Goal: Task Accomplishment & Management: Complete application form

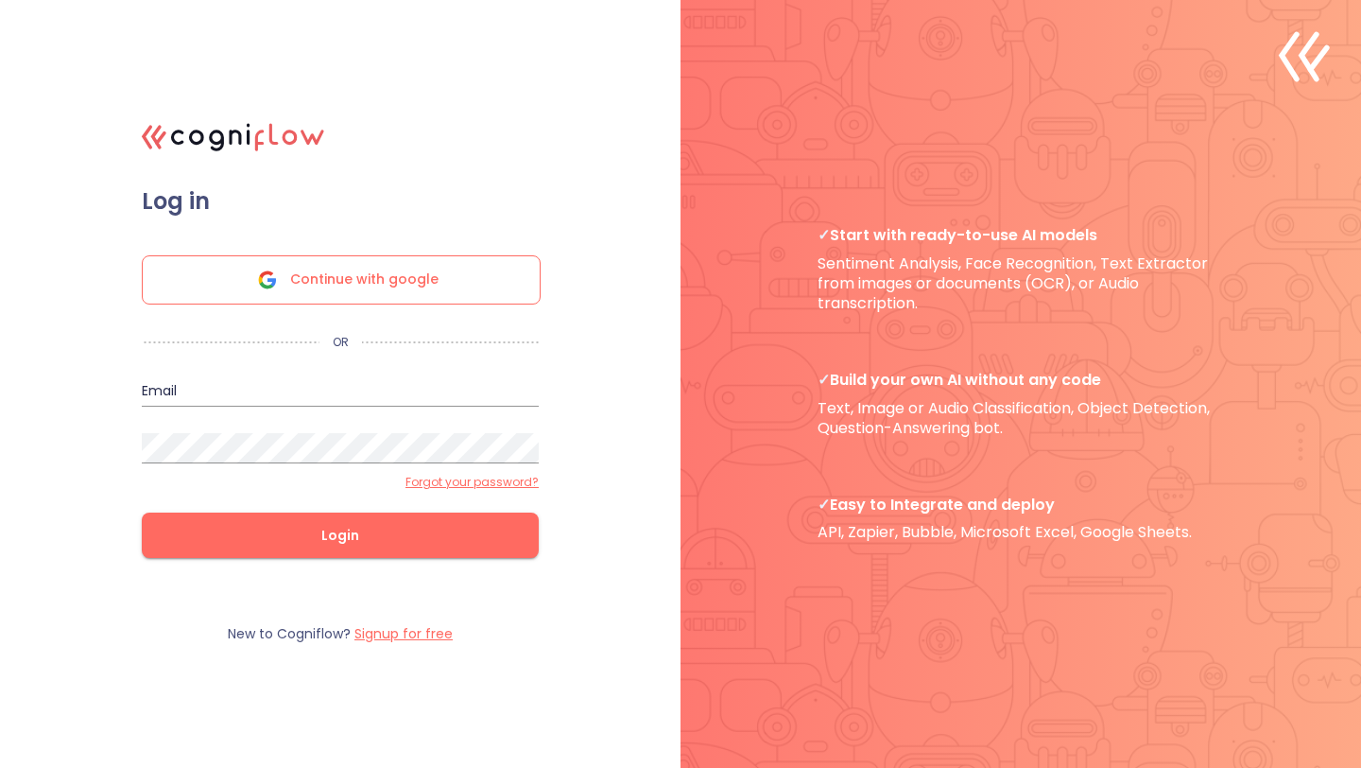
click at [246, 270] on div "Continue with google" at bounding box center [341, 279] width 399 height 49
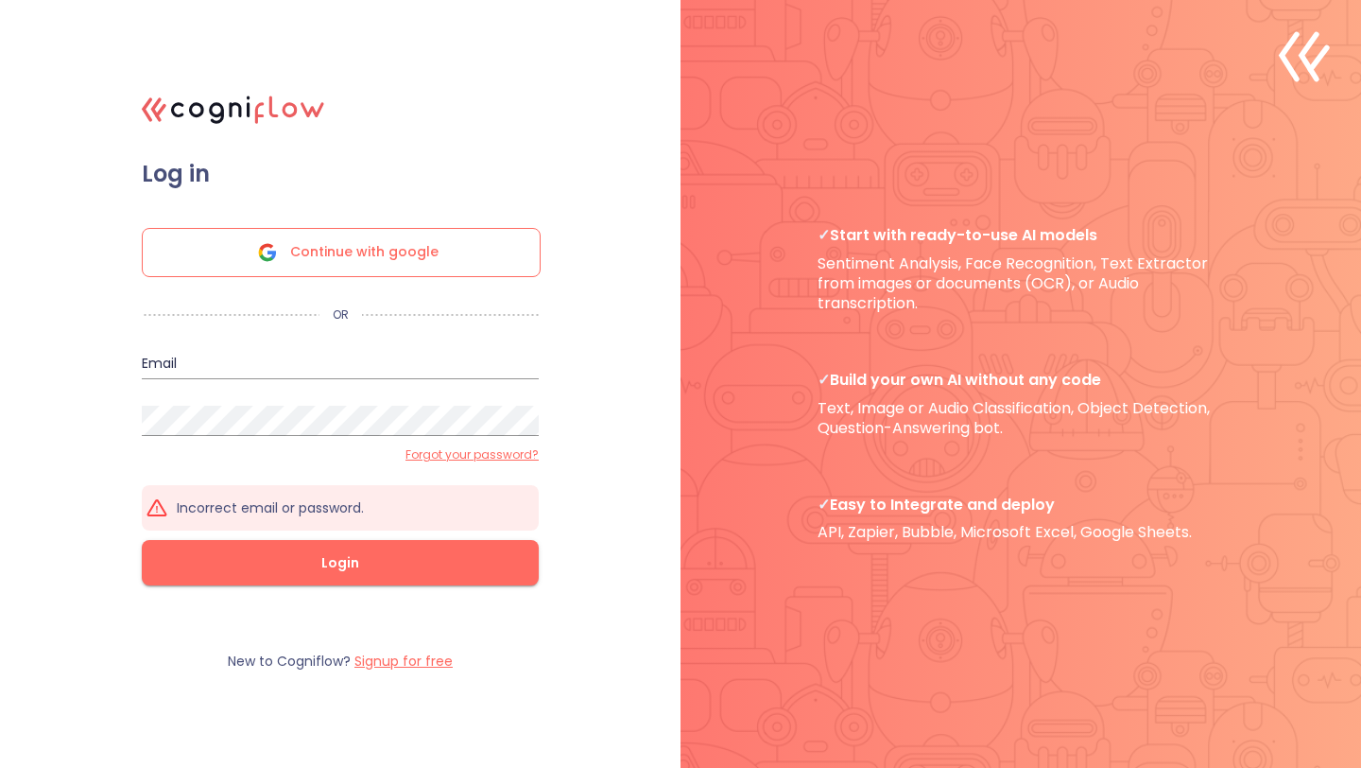
click at [372, 251] on span "Continue with google" at bounding box center [364, 252] width 148 height 47
click at [423, 245] on span "Continue with google" at bounding box center [364, 252] width 148 height 47
click at [1305, 53] on polyline at bounding box center [1309, 56] width 15 height 44
click at [165, 200] on form "Log in Continue with google OR Email Password Forgot your password? Incorrect e…" at bounding box center [340, 391] width 473 height 463
click at [433, 664] on label "Signup for free" at bounding box center [404, 660] width 98 height 19
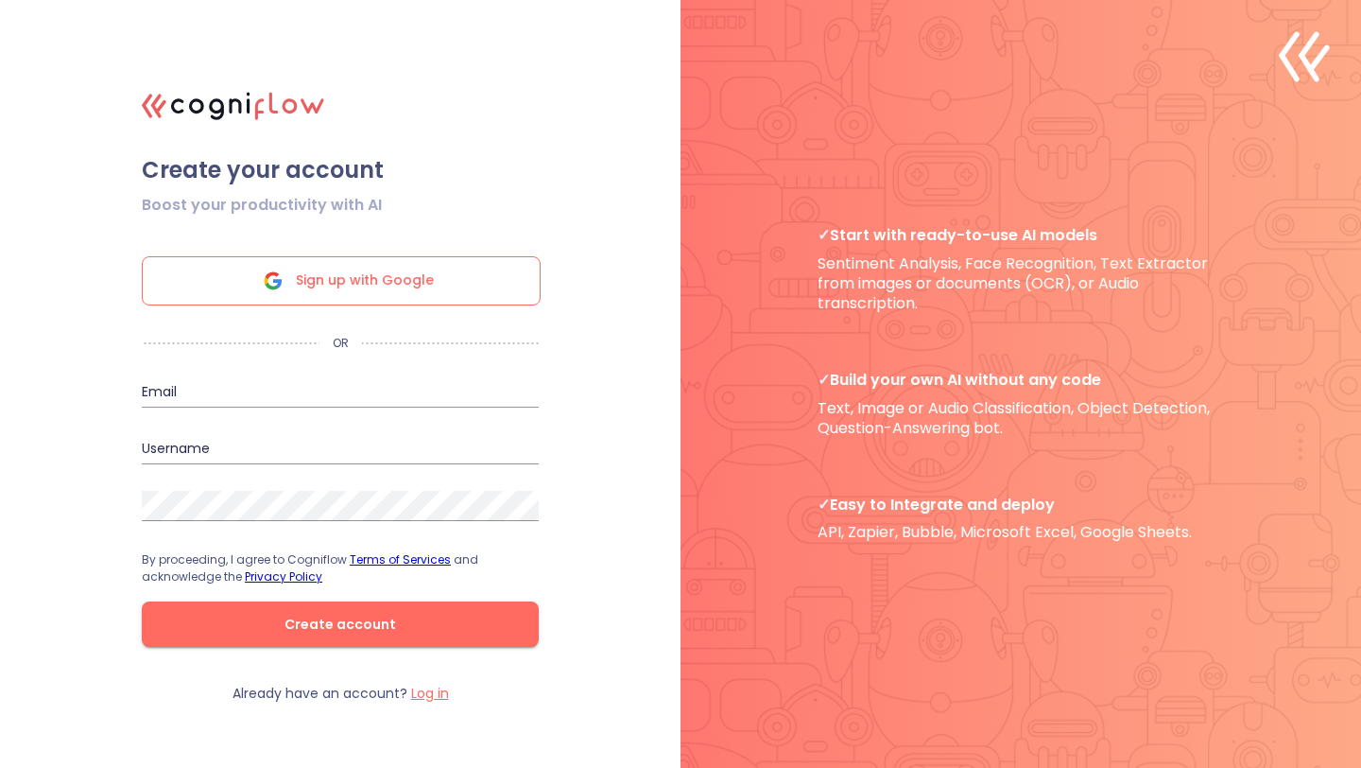
click at [418, 283] on span "Sign up with Google" at bounding box center [365, 280] width 138 height 47
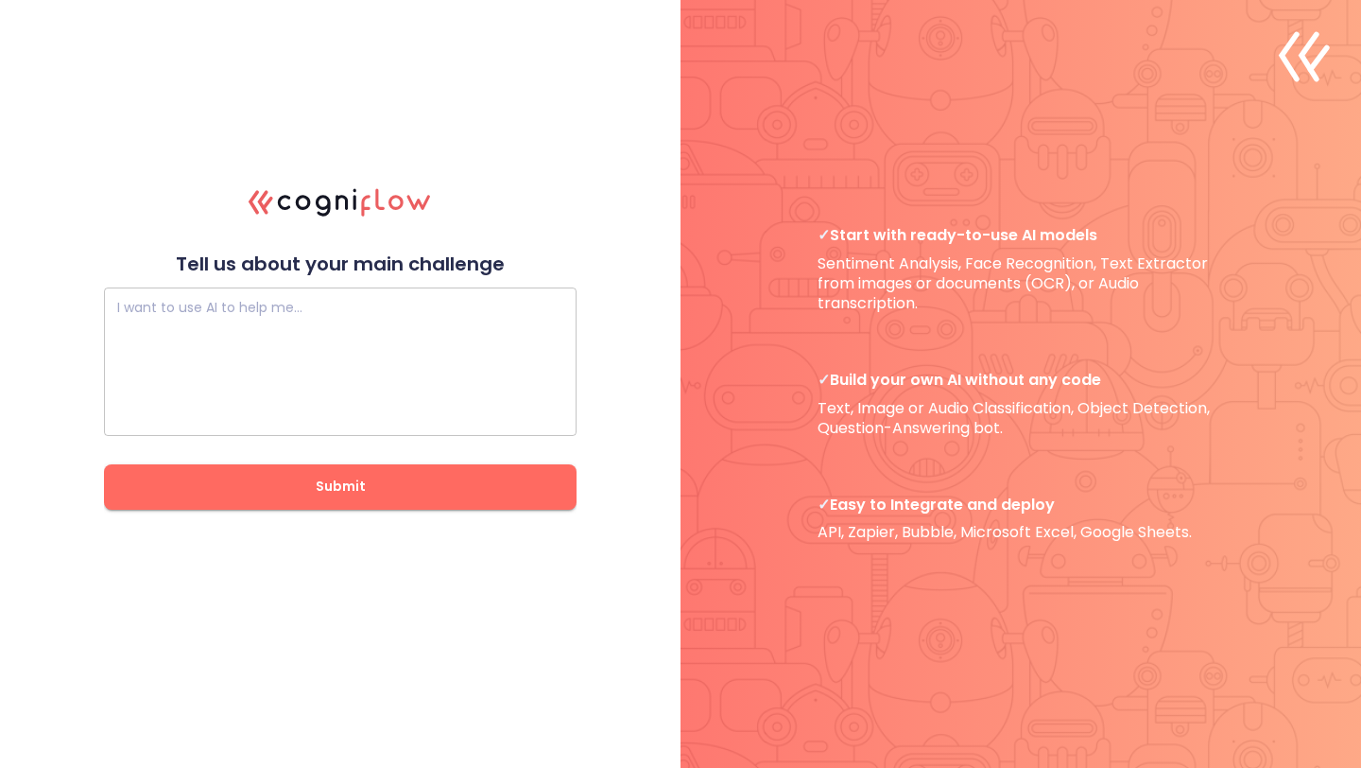
click at [441, 343] on textarea at bounding box center [340, 360] width 446 height 113
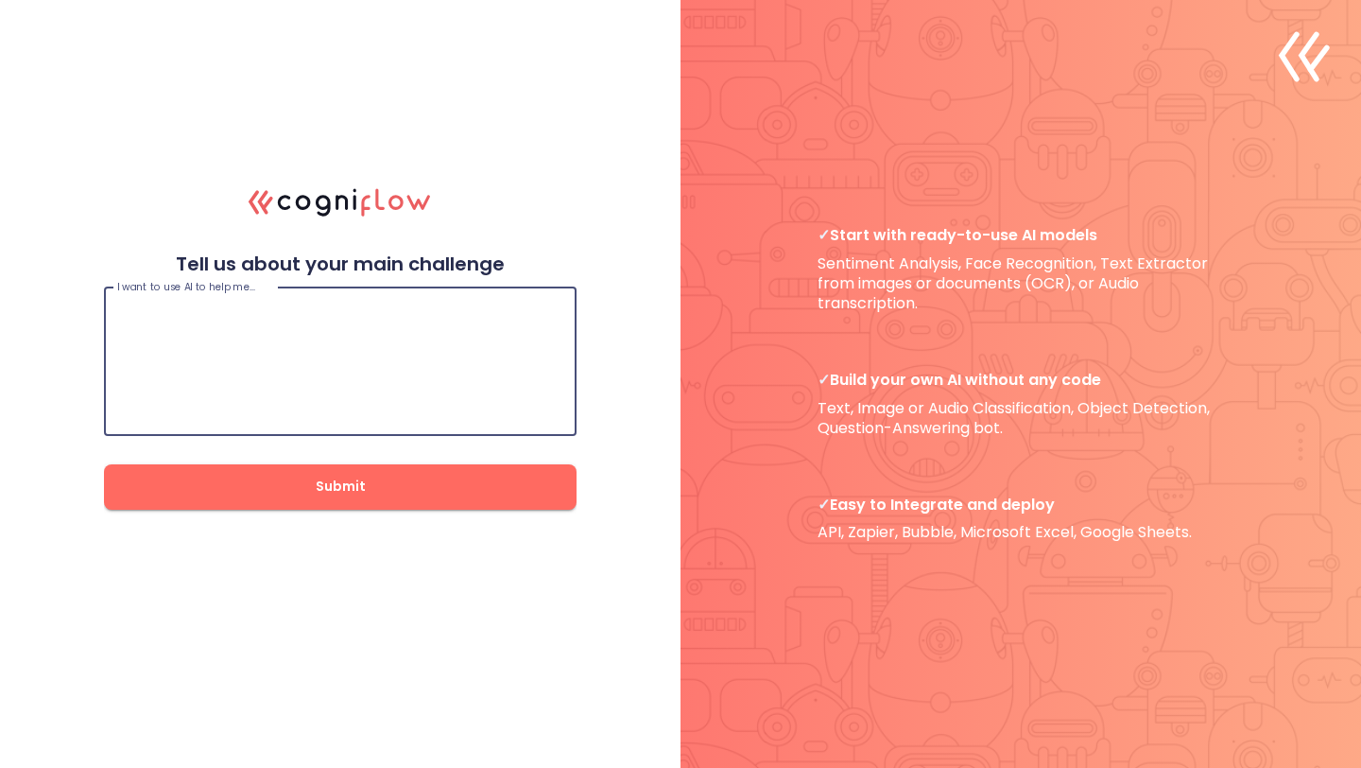
paste textarea "Generate me a photorealistic close-up photo of a Target store receipt lying on …"
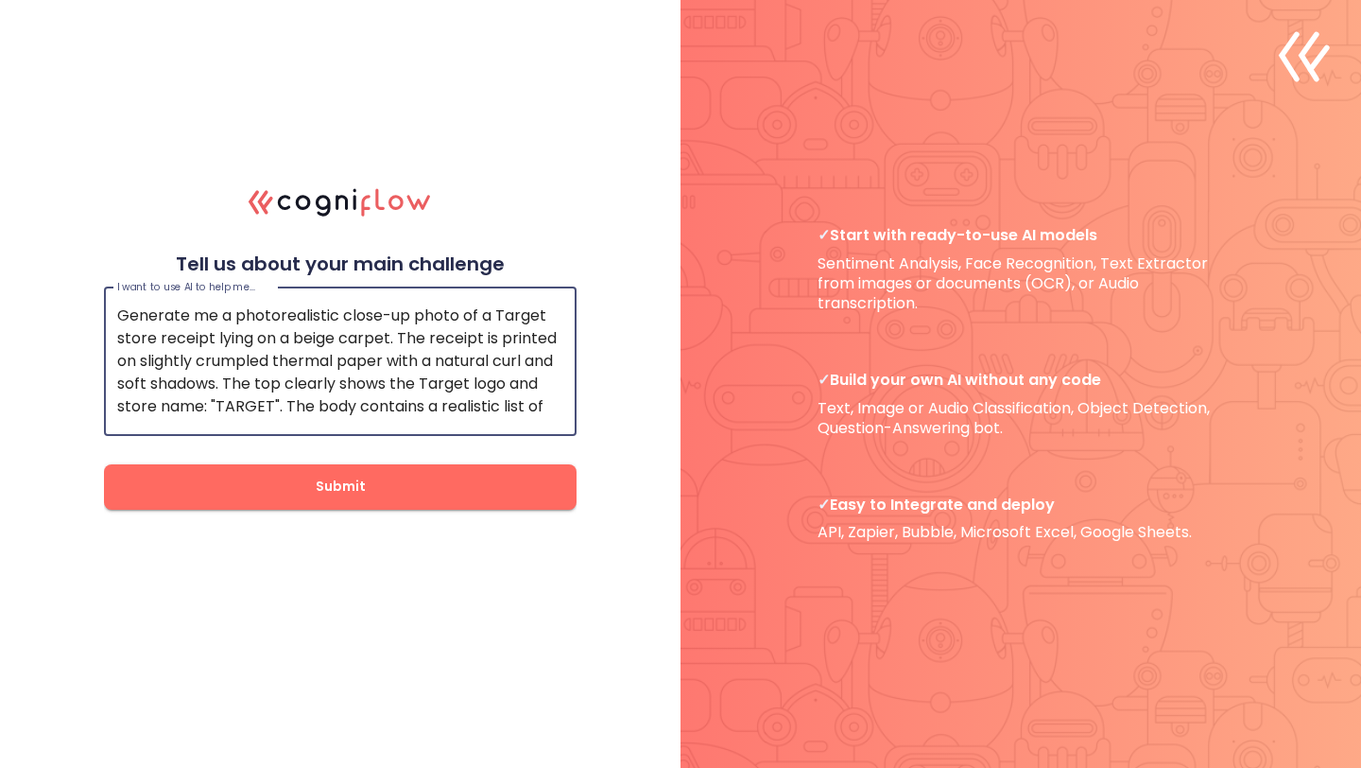
type textarea "Generate me a photorealistic close-up photo of a Target store receipt lying on …"
click at [271, 489] on span "Submit" at bounding box center [340, 487] width 412 height 24
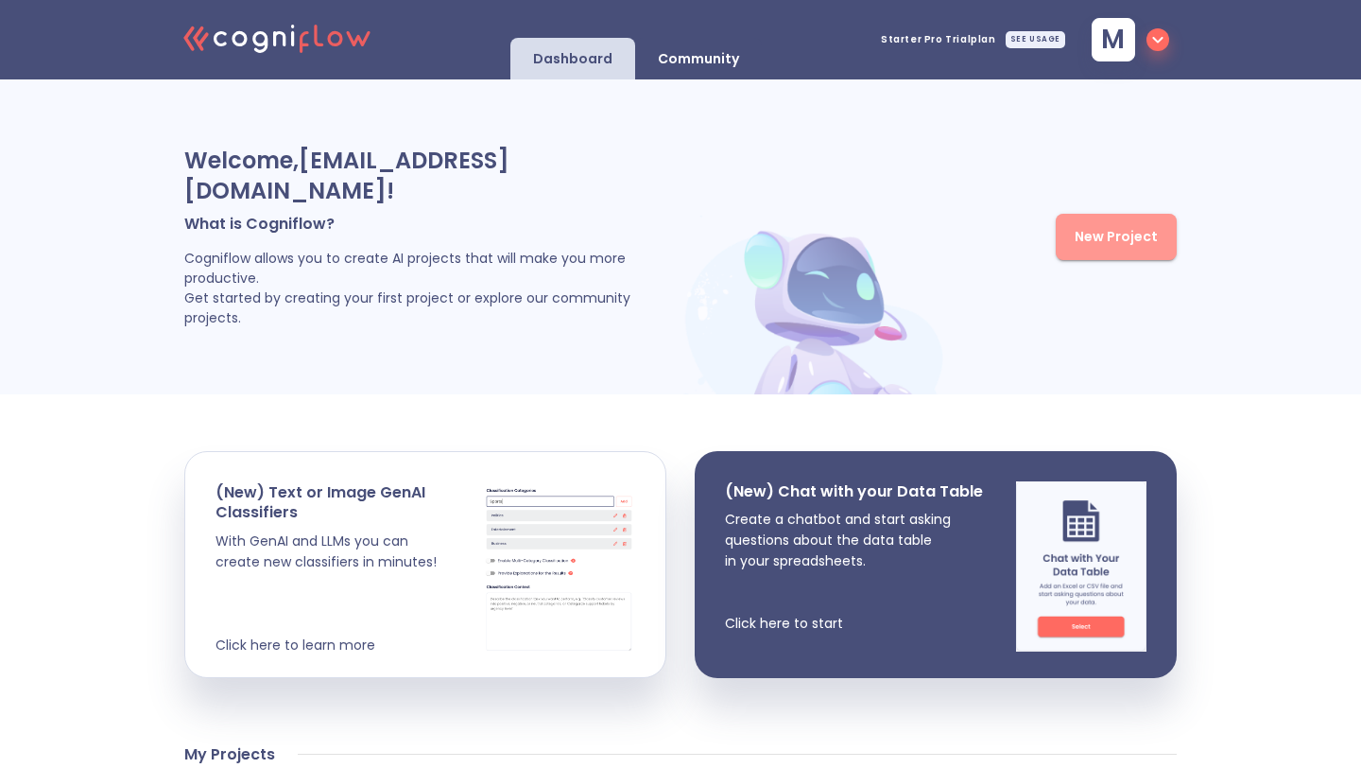
click at [1126, 238] on span "New Project" at bounding box center [1116, 237] width 83 height 24
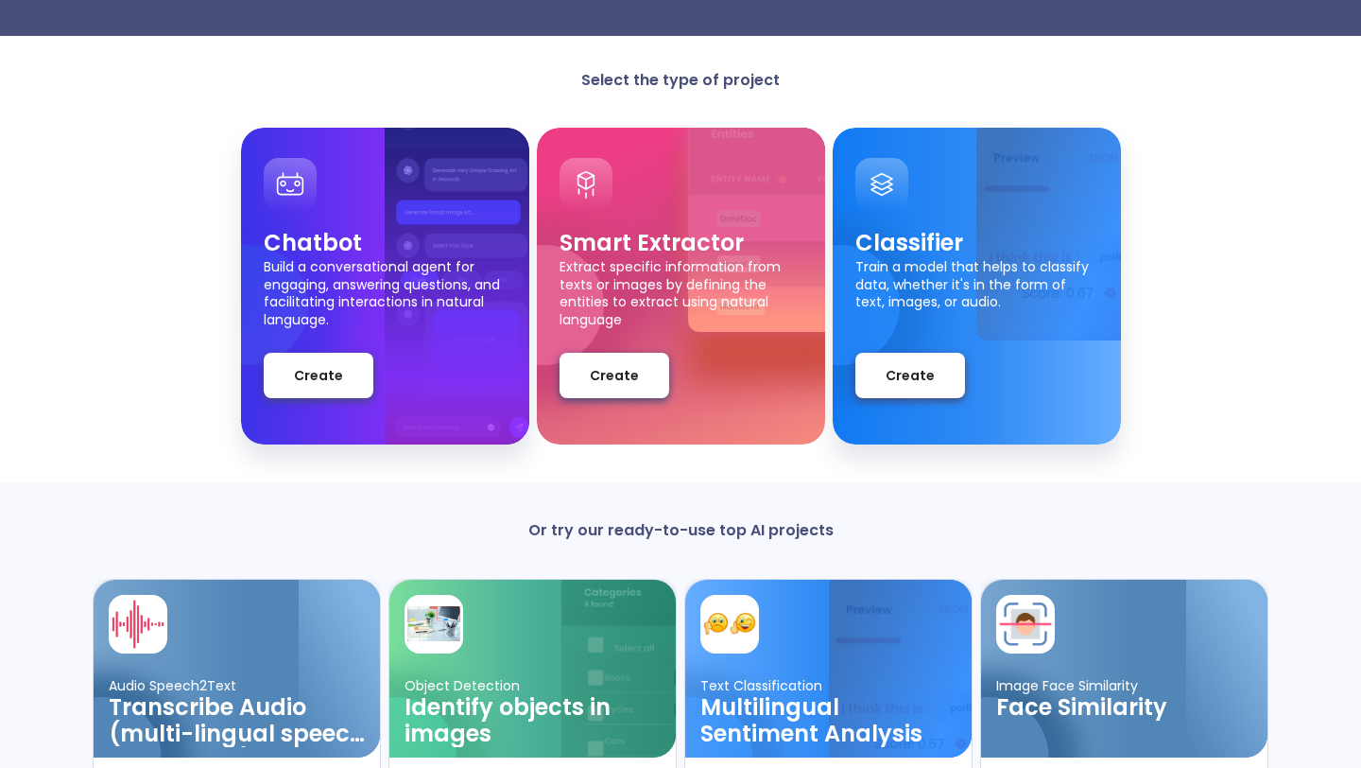
scroll to position [92, 0]
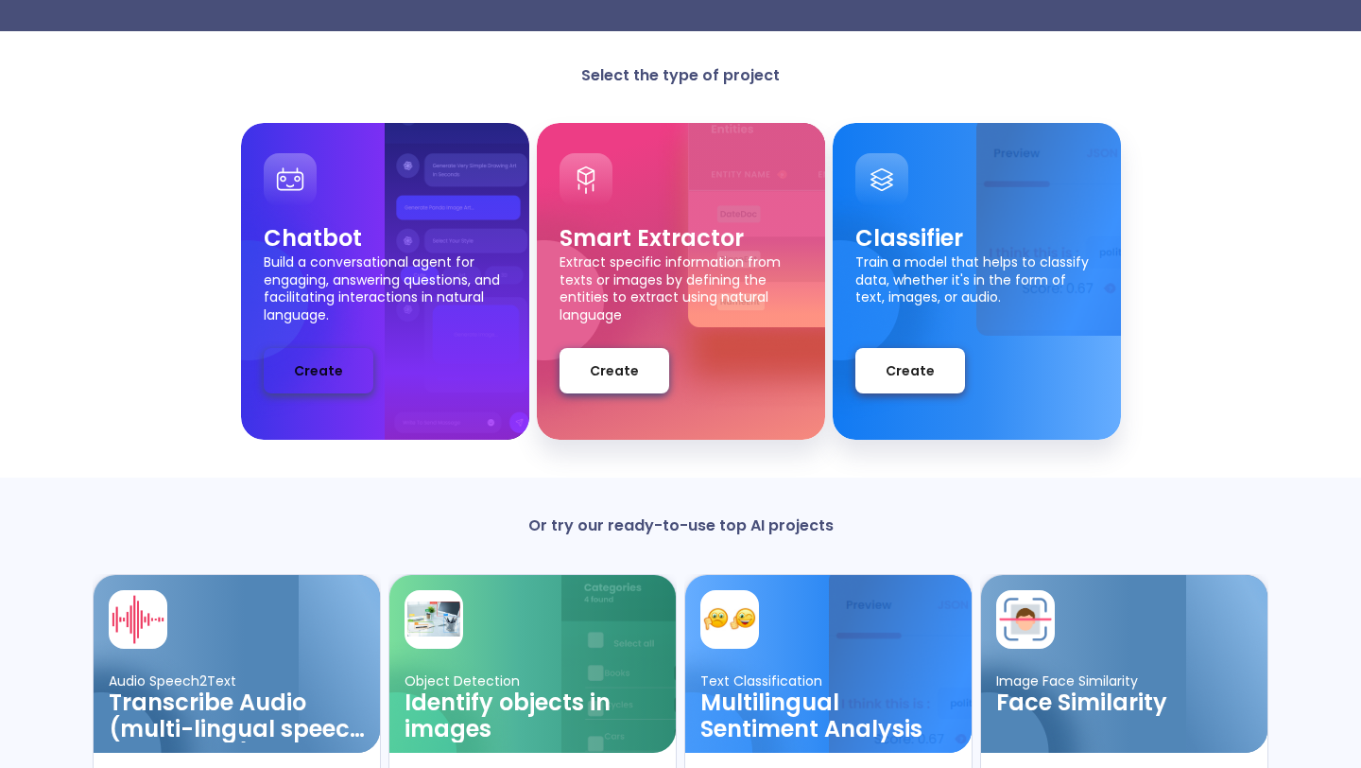
click at [338, 370] on span "Create" at bounding box center [318, 371] width 49 height 24
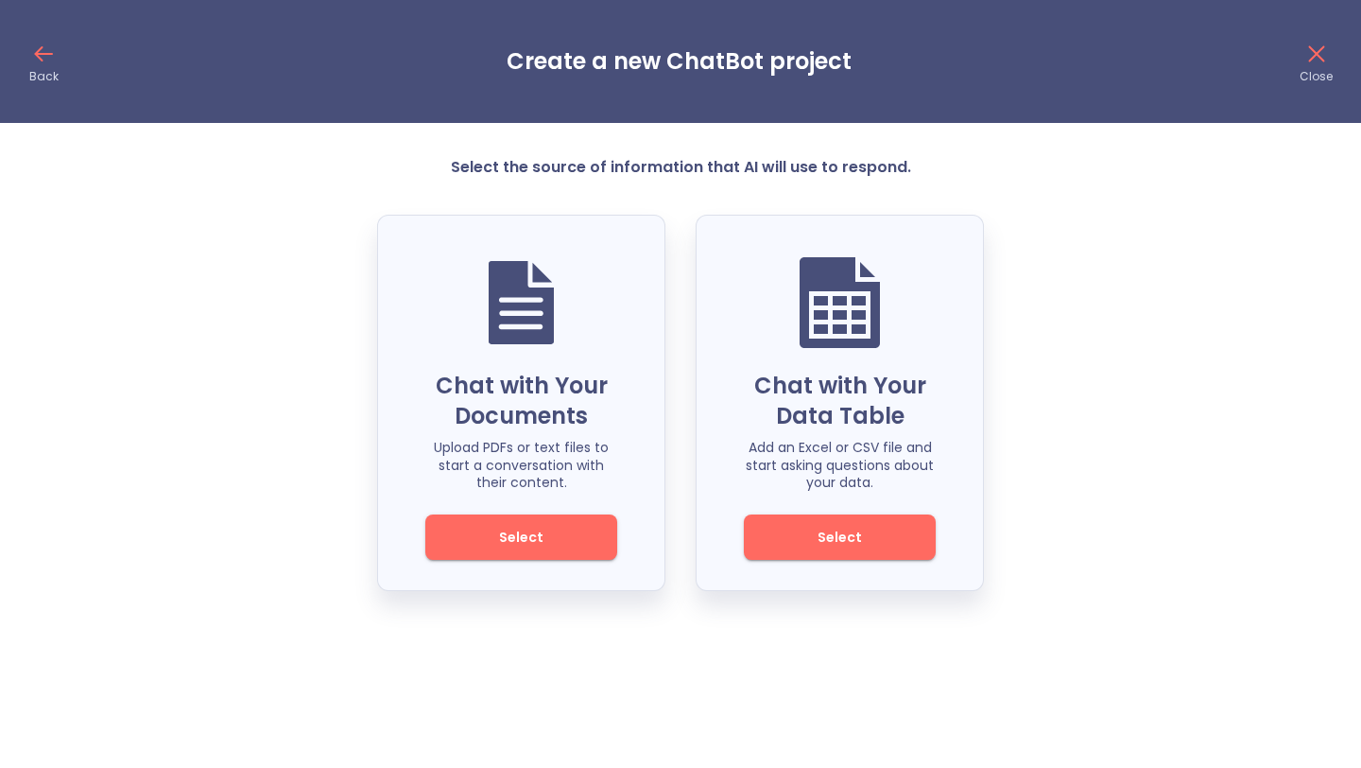
click at [42, 51] on icon at bounding box center [43, 54] width 30 height 30
